Goal: Information Seeking & Learning: Learn about a topic

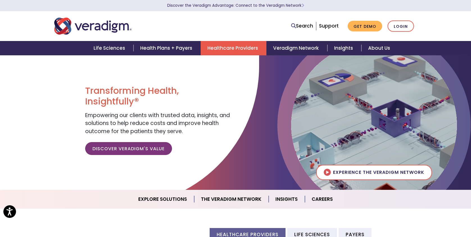
click at [218, 49] on link "Healthcare Providers" at bounding box center [234, 48] width 66 height 14
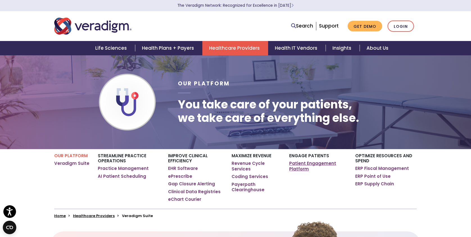
click at [308, 163] on link "Patient Engagement Platform" at bounding box center [318, 166] width 58 height 11
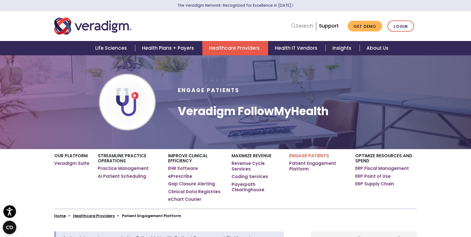
click at [305, 27] on link "Search" at bounding box center [302, 26] width 22 height 8
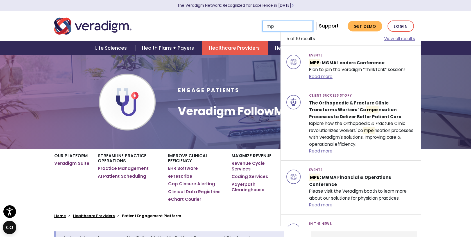
type input "m"
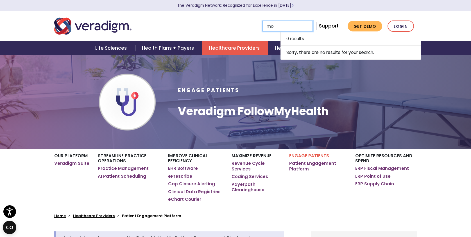
type input "m"
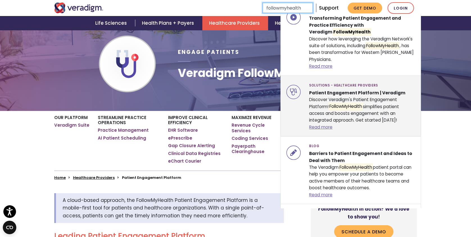
scroll to position [24, 0]
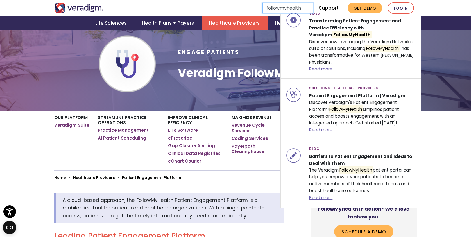
type input "followmyhealth"
click at [243, 173] on div "Home Healthcare Providers Patient Engagement Platform" at bounding box center [235, 176] width 371 height 10
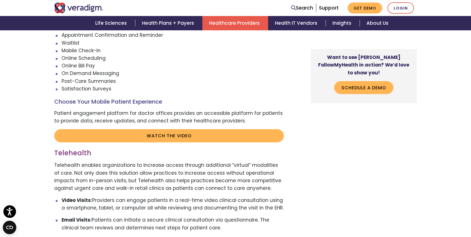
scroll to position [999, 0]
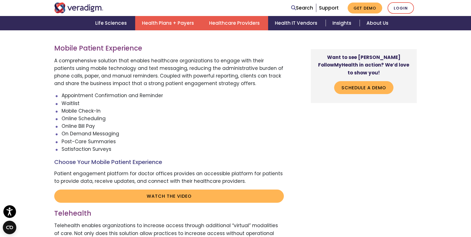
click at [168, 22] on link "Health Plans + Payers" at bounding box center [168, 23] width 67 height 14
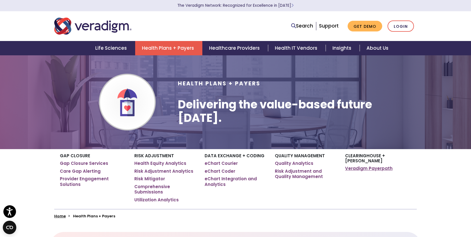
click at [361, 166] on link "Veradigm Payerpath" at bounding box center [369, 169] width 48 height 6
